Goal: Check status: Check status

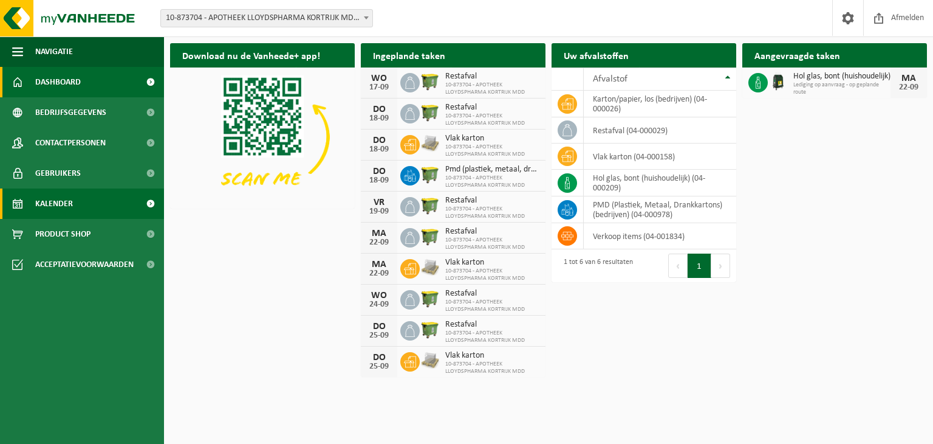
click at [148, 205] on span at bounding box center [150, 203] width 27 height 30
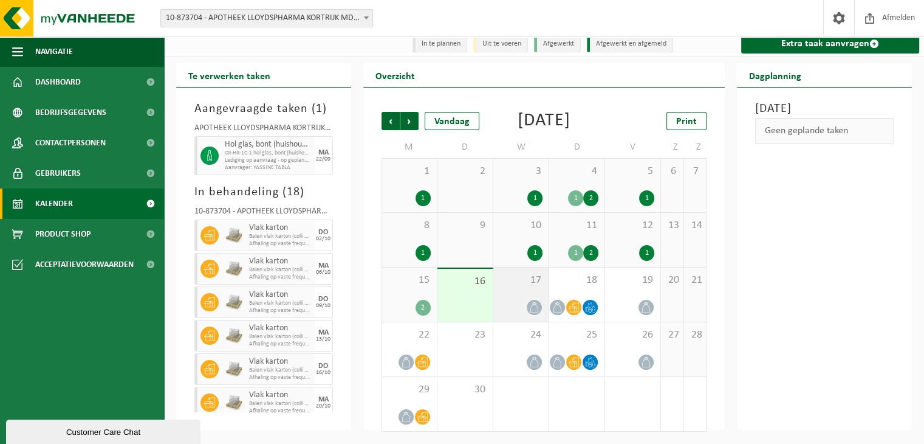
scroll to position [26, 0]
click at [530, 306] on icon at bounding box center [534, 307] width 10 height 10
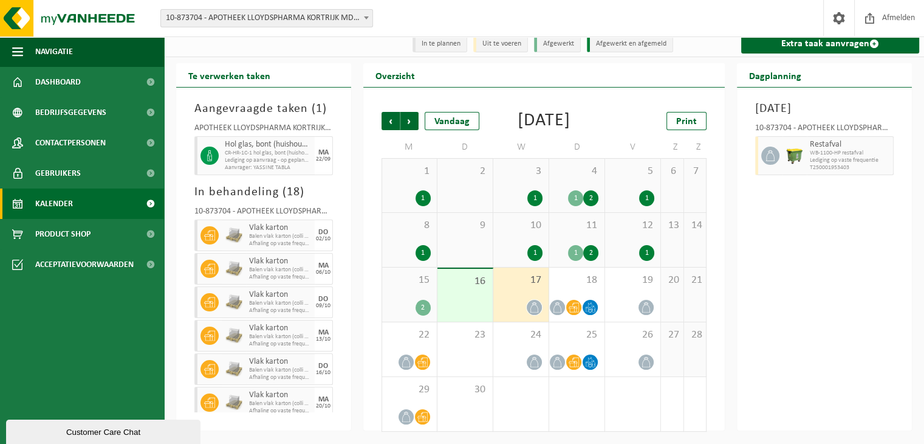
click at [420, 307] on div "2" at bounding box center [423, 308] width 15 height 16
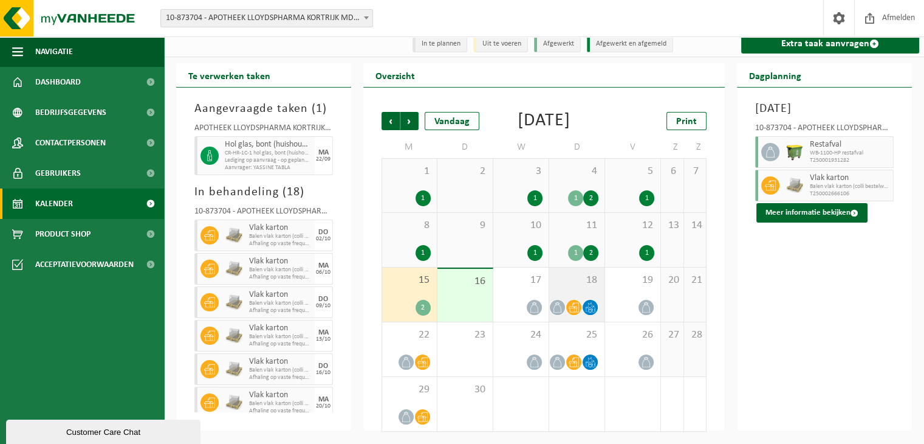
click at [591, 306] on icon at bounding box center [590, 307] width 10 height 10
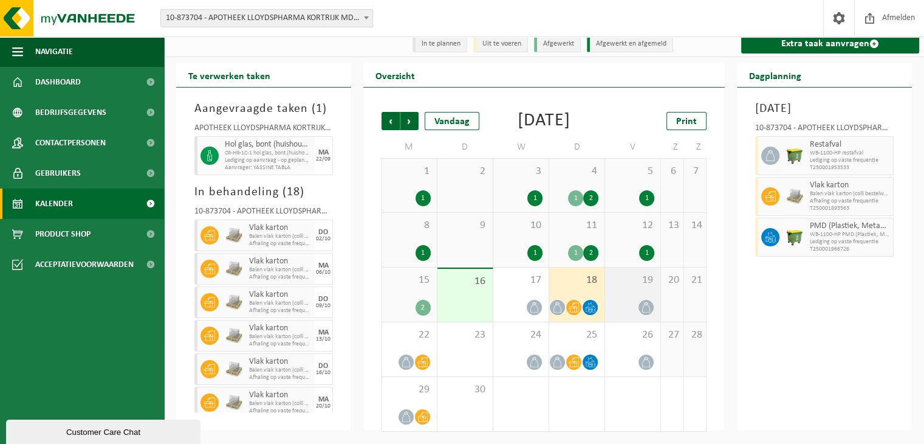
click at [617, 301] on div at bounding box center [632, 307] width 43 height 16
